Goal: Check status: Verify the current state of an ongoing process or item

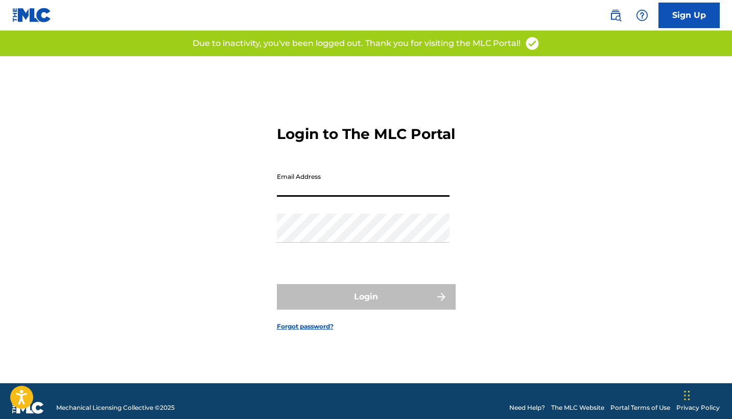
type input "[EMAIL_ADDRESS][DOMAIN_NAME]"
click at [366, 305] on button "Login" at bounding box center [366, 297] width 179 height 26
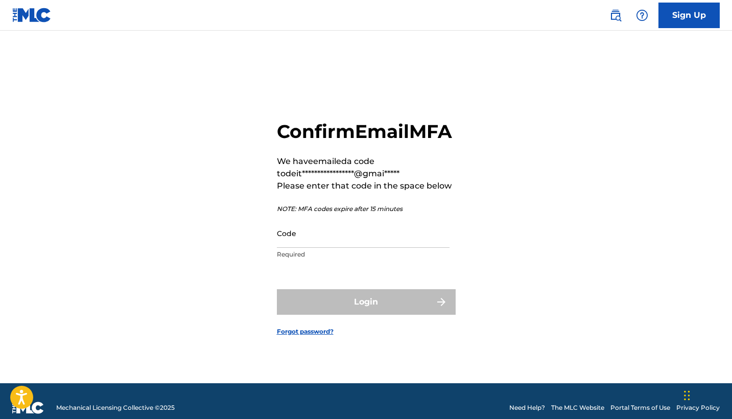
click at [326, 248] on input "Code" at bounding box center [363, 233] width 173 height 29
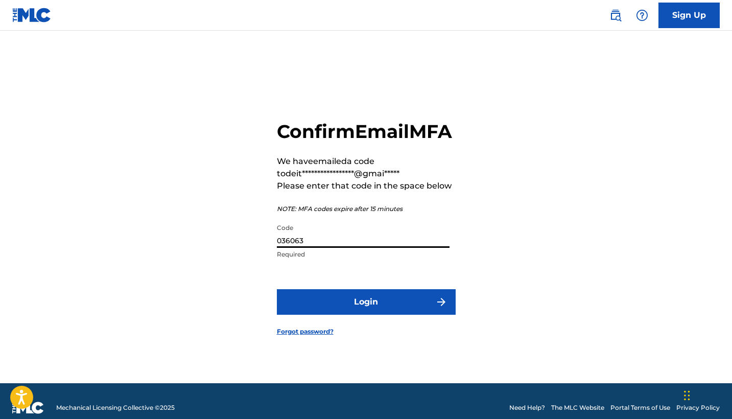
type input "036063"
click at [335, 314] on button "Login" at bounding box center [366, 302] width 179 height 26
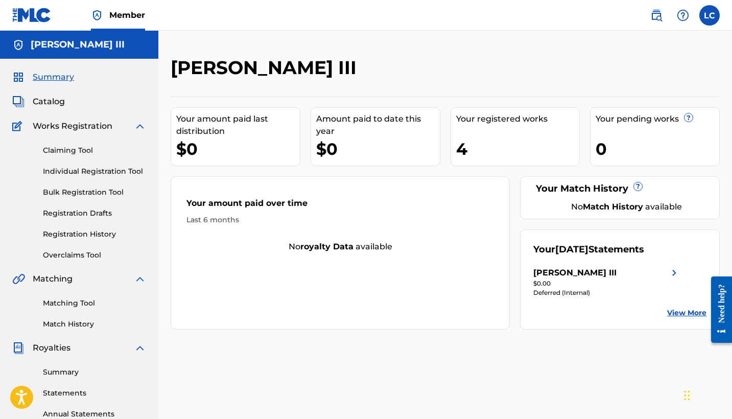
click at [486, 134] on div "Your registered works 4" at bounding box center [515, 136] width 130 height 59
click at [61, 105] on span "Catalog" at bounding box center [49, 101] width 32 height 12
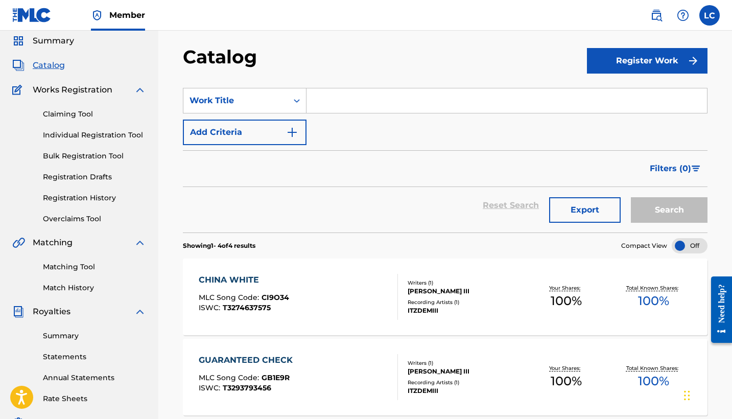
scroll to position [49, 0]
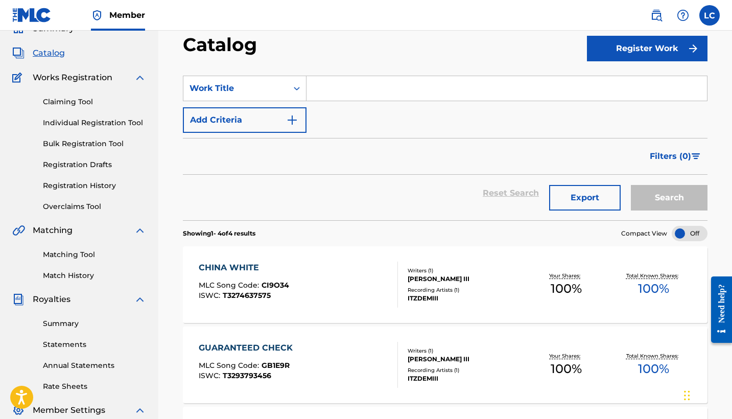
click at [75, 188] on link "Registration History" at bounding box center [94, 185] width 103 height 11
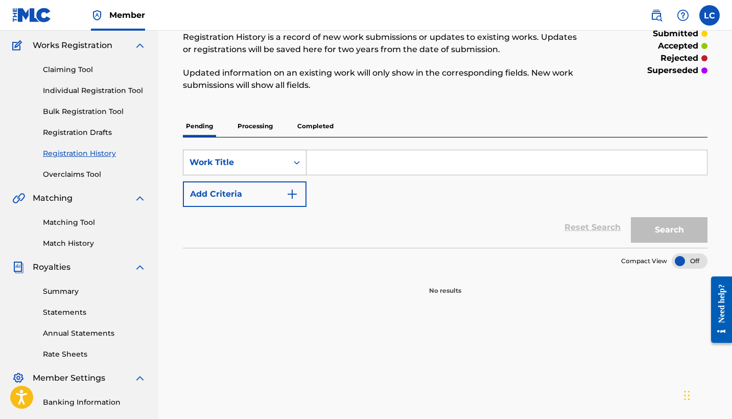
scroll to position [76, 0]
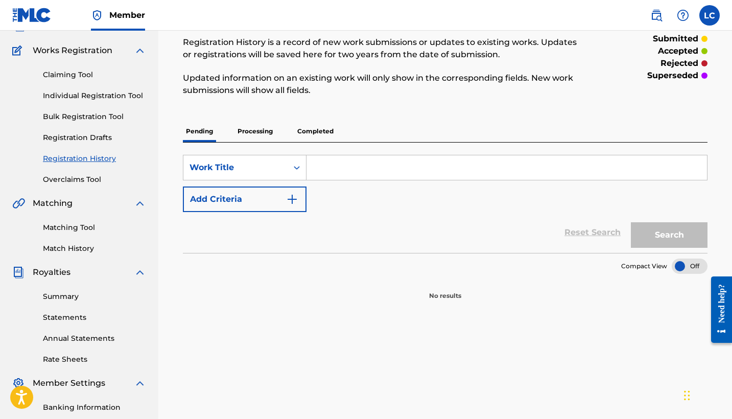
click at [263, 133] on p "Processing" at bounding box center [254, 130] width 41 height 21
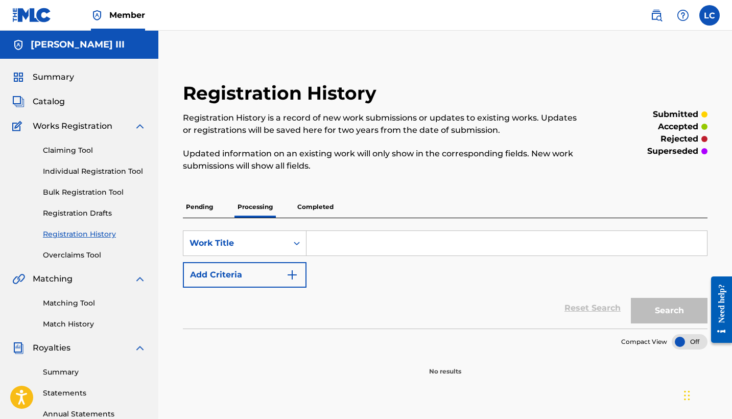
click at [320, 204] on p "Completed" at bounding box center [315, 206] width 42 height 21
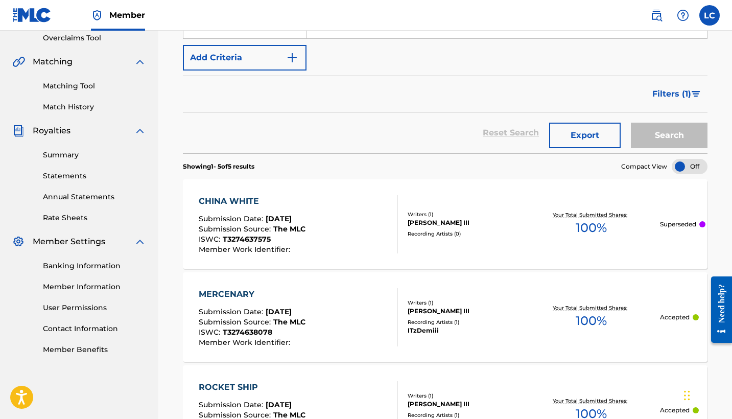
scroll to position [227, 0]
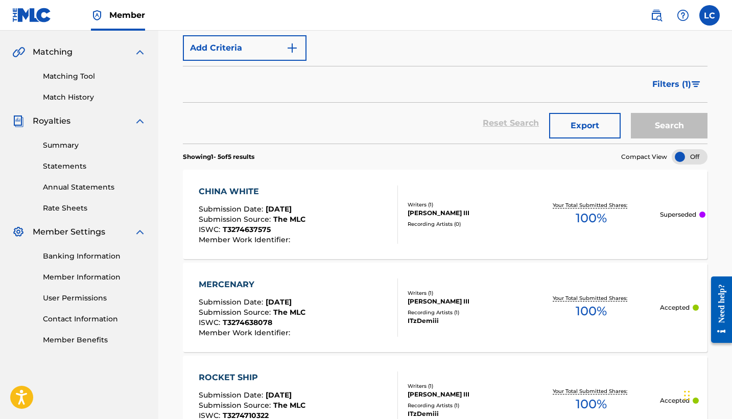
click at [674, 215] on p "Superseded" at bounding box center [678, 214] width 36 height 9
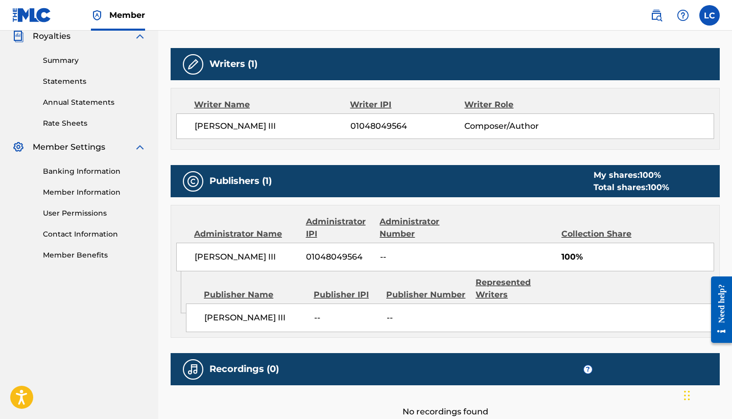
scroll to position [309, 0]
